Goal: Information Seeking & Learning: Find specific page/section

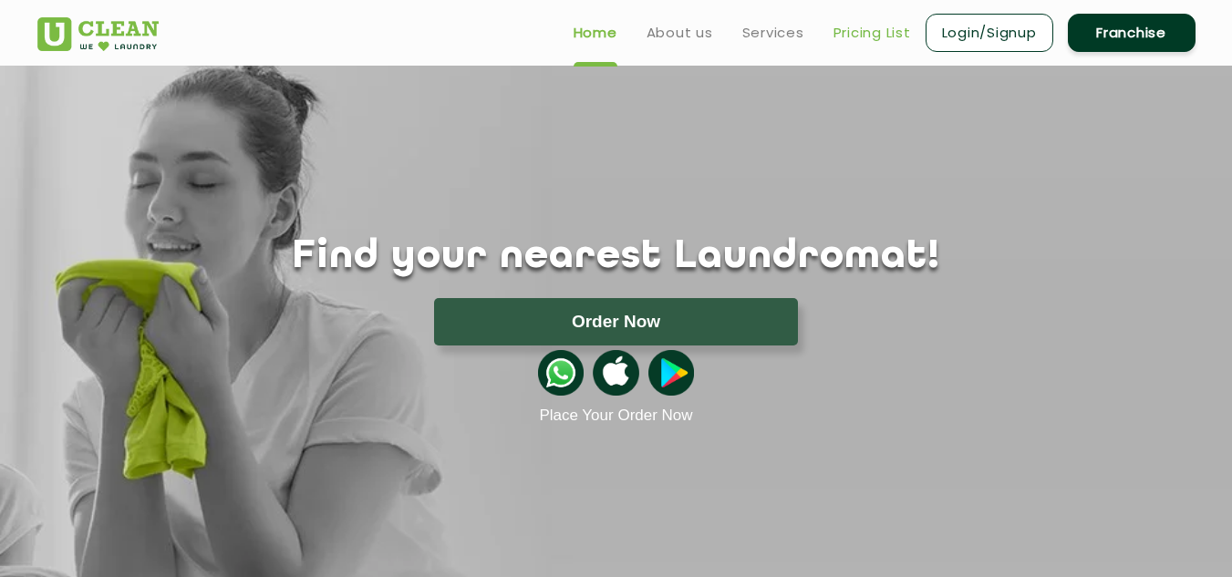
click at [865, 29] on link "Pricing List" at bounding box center [873, 33] width 78 height 22
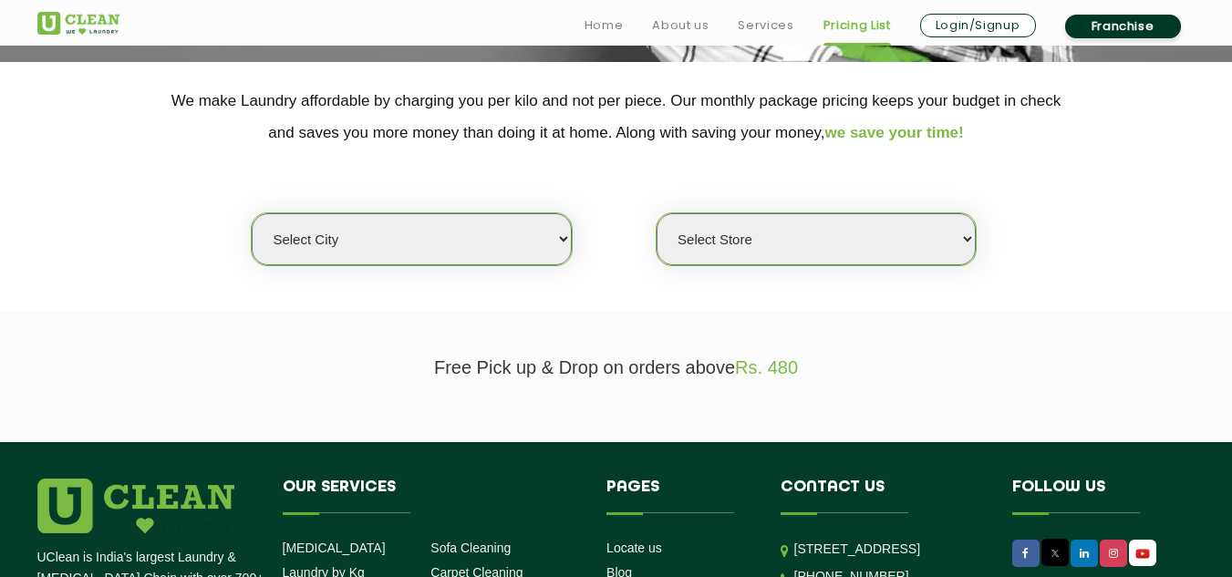
scroll to position [360, 0]
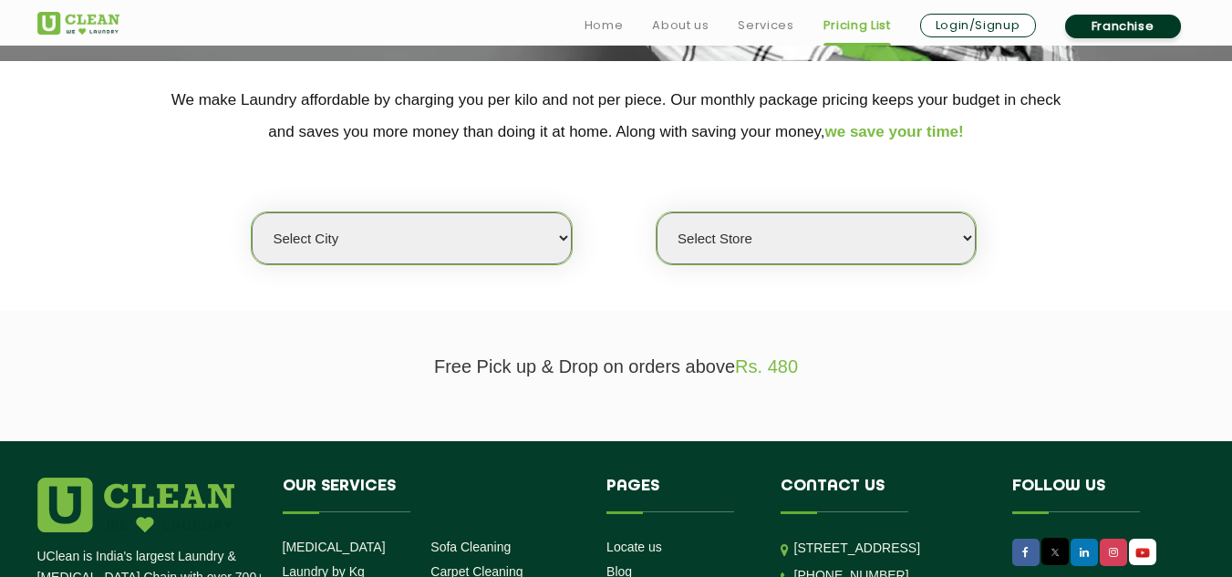
click at [461, 217] on select "Select city [GEOGRAPHIC_DATA] [GEOGRAPHIC_DATA] [GEOGRAPHIC_DATA] [GEOGRAPHIC_D…" at bounding box center [411, 238] width 319 height 52
select select "193"
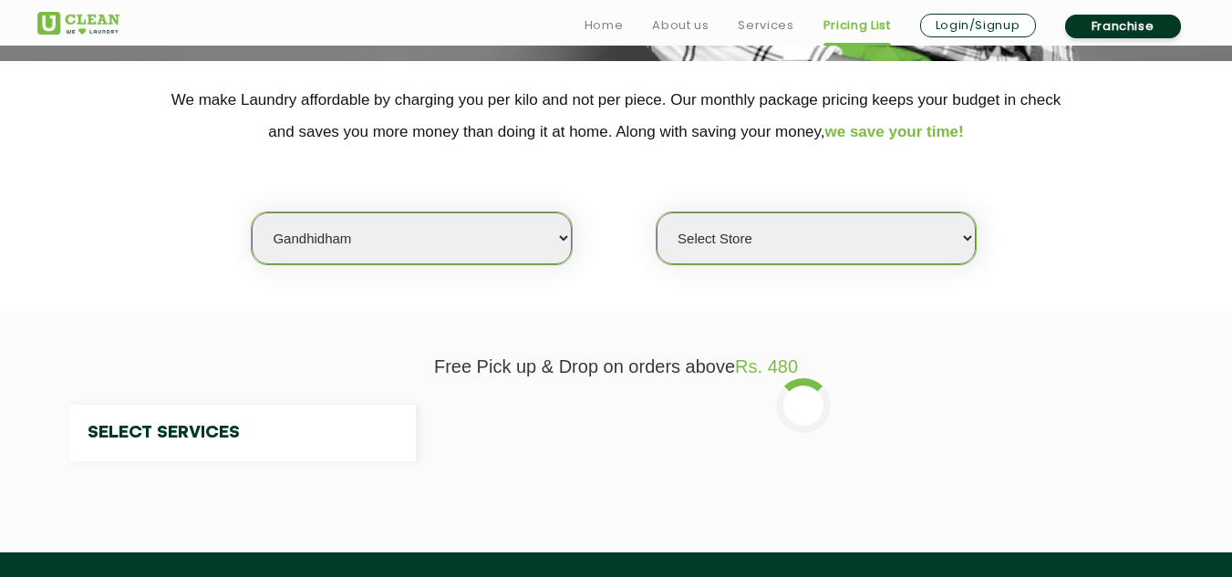
click at [368, 230] on select "Select city [GEOGRAPHIC_DATA] [GEOGRAPHIC_DATA] [GEOGRAPHIC_DATA] [GEOGRAPHIC_D…" at bounding box center [411, 238] width 319 height 52
select select "0"
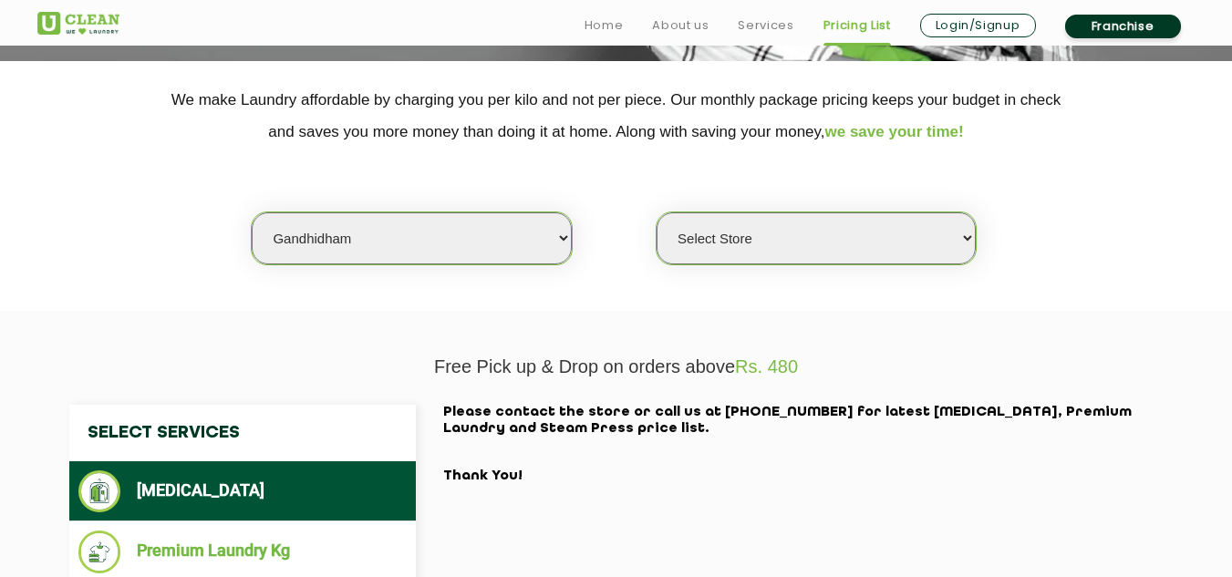
click at [368, 230] on select "Select city [GEOGRAPHIC_DATA] [GEOGRAPHIC_DATA] [GEOGRAPHIC_DATA] [GEOGRAPHIC_D…" at bounding box center [411, 238] width 319 height 52
select select "9"
click at [434, 237] on select "Select city [GEOGRAPHIC_DATA] [GEOGRAPHIC_DATA] [GEOGRAPHIC_DATA] [GEOGRAPHIC_D…" at bounding box center [411, 238] width 319 height 52
select select "0"
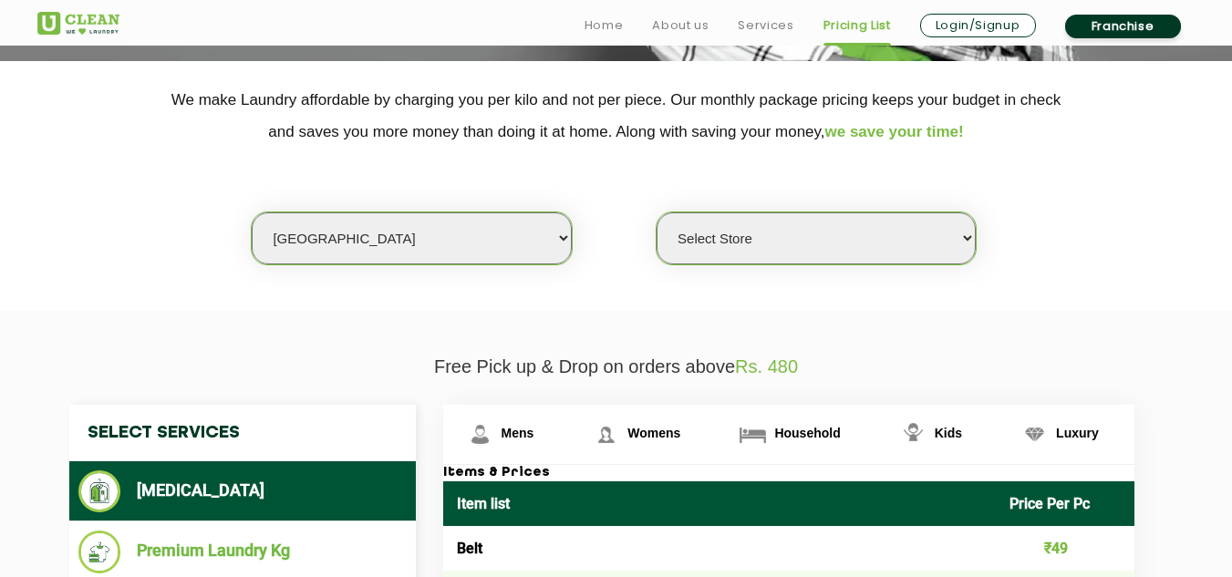
select select "124"
select select "0"
click at [434, 237] on select "Select city [GEOGRAPHIC_DATA] [GEOGRAPHIC_DATA] [GEOGRAPHIC_DATA] [GEOGRAPHIC_D…" at bounding box center [411, 238] width 319 height 52
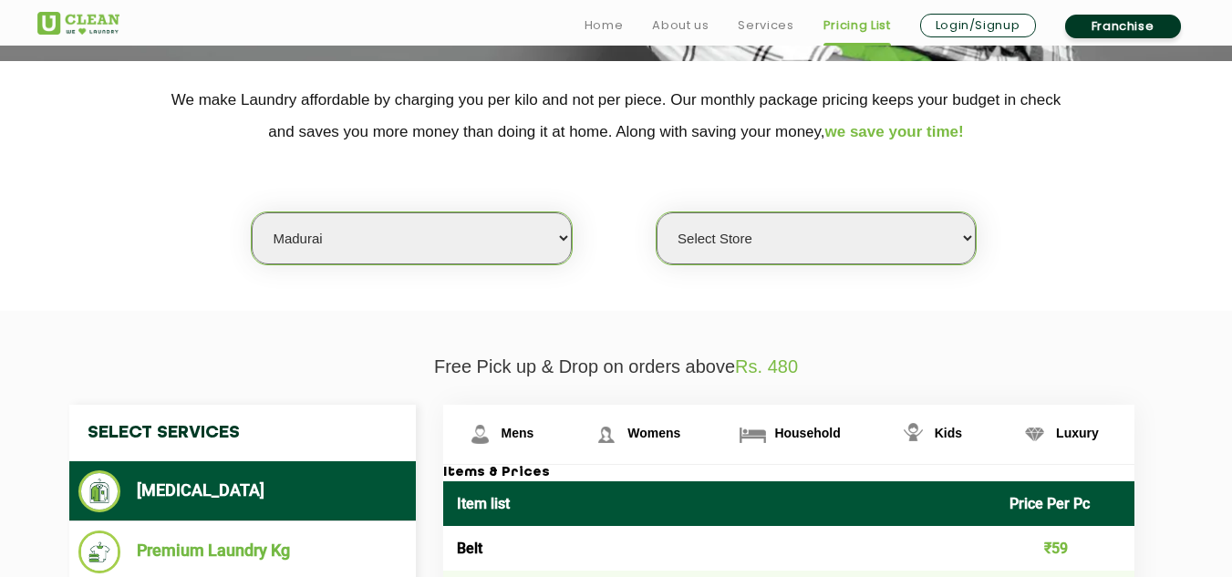
select select "3"
click at [252, 212] on select "Select city [GEOGRAPHIC_DATA] [GEOGRAPHIC_DATA] [GEOGRAPHIC_DATA] [GEOGRAPHIC_D…" at bounding box center [411, 238] width 319 height 52
select select "0"
click at [767, 247] on select "Select Store [GEOGRAPHIC_DATA] [GEOGRAPHIC_DATA] [GEOGRAPHIC_DATA] [GEOGRAPHIC_…" at bounding box center [816, 238] width 319 height 52
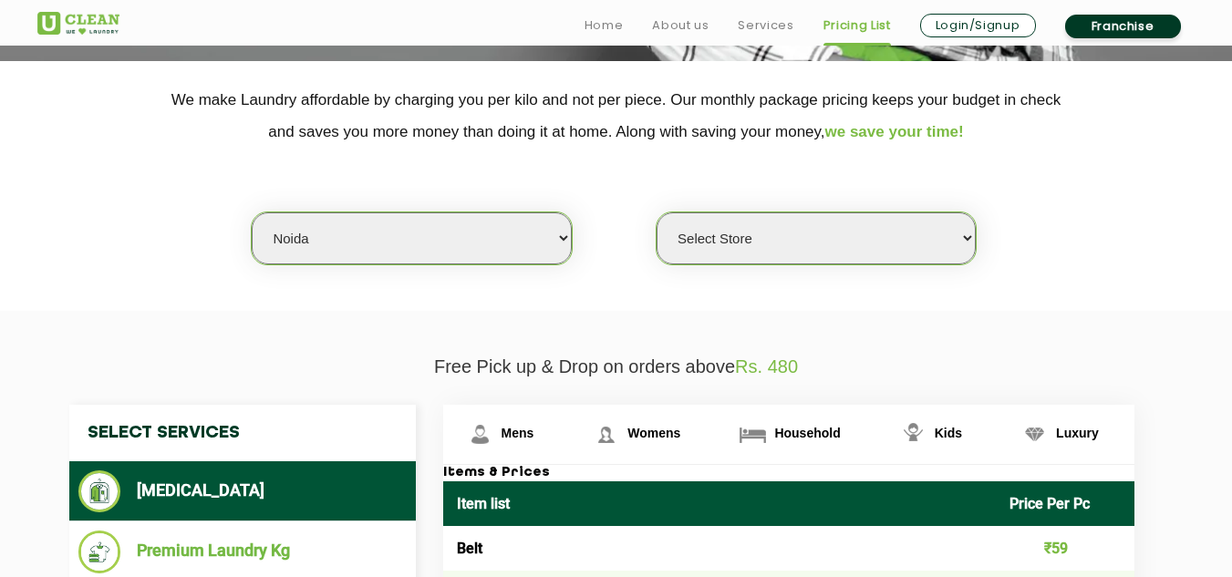
click at [767, 247] on select "Select Store [GEOGRAPHIC_DATA] [GEOGRAPHIC_DATA] [GEOGRAPHIC_DATA] [GEOGRAPHIC_…" at bounding box center [816, 238] width 319 height 52
click at [758, 251] on select "Select Store [GEOGRAPHIC_DATA] [GEOGRAPHIC_DATA] [GEOGRAPHIC_DATA] [GEOGRAPHIC_…" at bounding box center [816, 238] width 319 height 52
